Goal: Task Accomplishment & Management: Complete application form

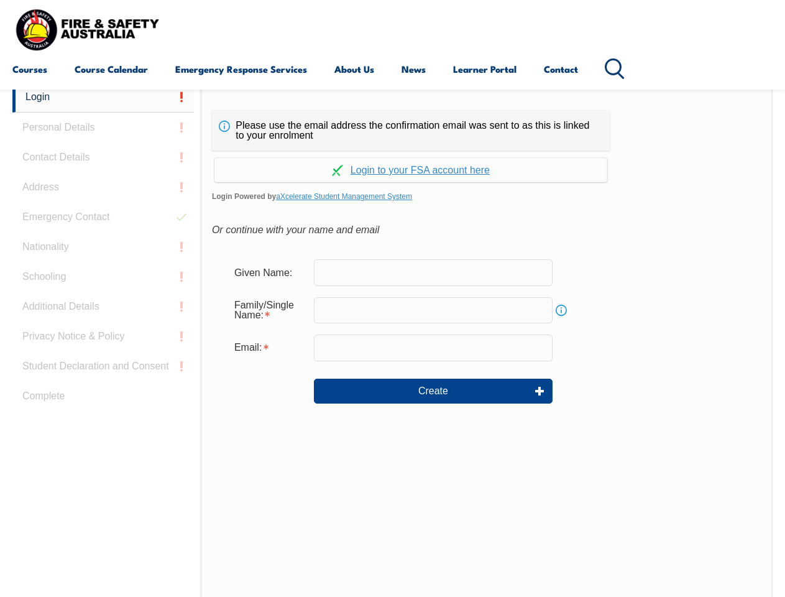
click at [392, 151] on div "Continue with Google Continue with Apple Continue with Facebook Continue with a…" at bounding box center [411, 166] width 398 height 32
click at [392, 339] on input "email" at bounding box center [433, 347] width 239 height 26
click at [103, 97] on link "Login" at bounding box center [102, 97] width 181 height 30
click at [103, 127] on div "Login Personal Details Contact Details Address Emergency Contact Nationality Sc…" at bounding box center [106, 392] width 188 height 621
click at [103, 157] on div "Login Personal Details Contact Details Address Emergency Contact Nationality Sc…" at bounding box center [106, 392] width 188 height 621
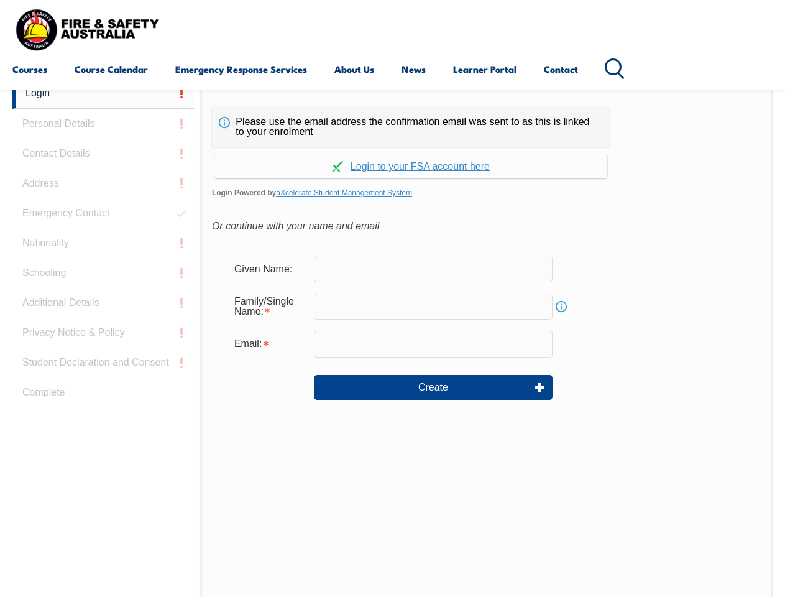
click at [103, 187] on div "Login Personal Details Contact Details Address Emergency Contact Nationality Sc…" at bounding box center [106, 388] width 188 height 621
click at [103, 217] on div "Login Personal Details Contact Details Address Emergency Contact Nationality Sc…" at bounding box center [106, 388] width 188 height 621
click at [103, 247] on div "Login Personal Details Contact Details Address Emergency Contact Nationality Sc…" at bounding box center [106, 388] width 188 height 621
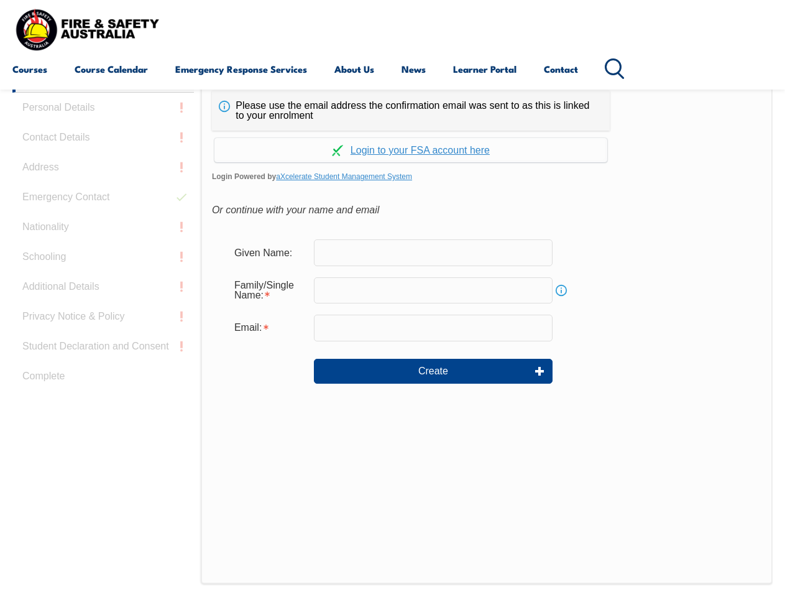
click at [103, 277] on div "Login Personal Details Contact Details Address Emergency Contact Nationality Sc…" at bounding box center [106, 372] width 188 height 621
click at [103, 306] on div "Login Personal Details Contact Details Address Emergency Contact Nationality Sc…" at bounding box center [106, 372] width 188 height 621
